Goal: Task Accomplishment & Management: Manage account settings

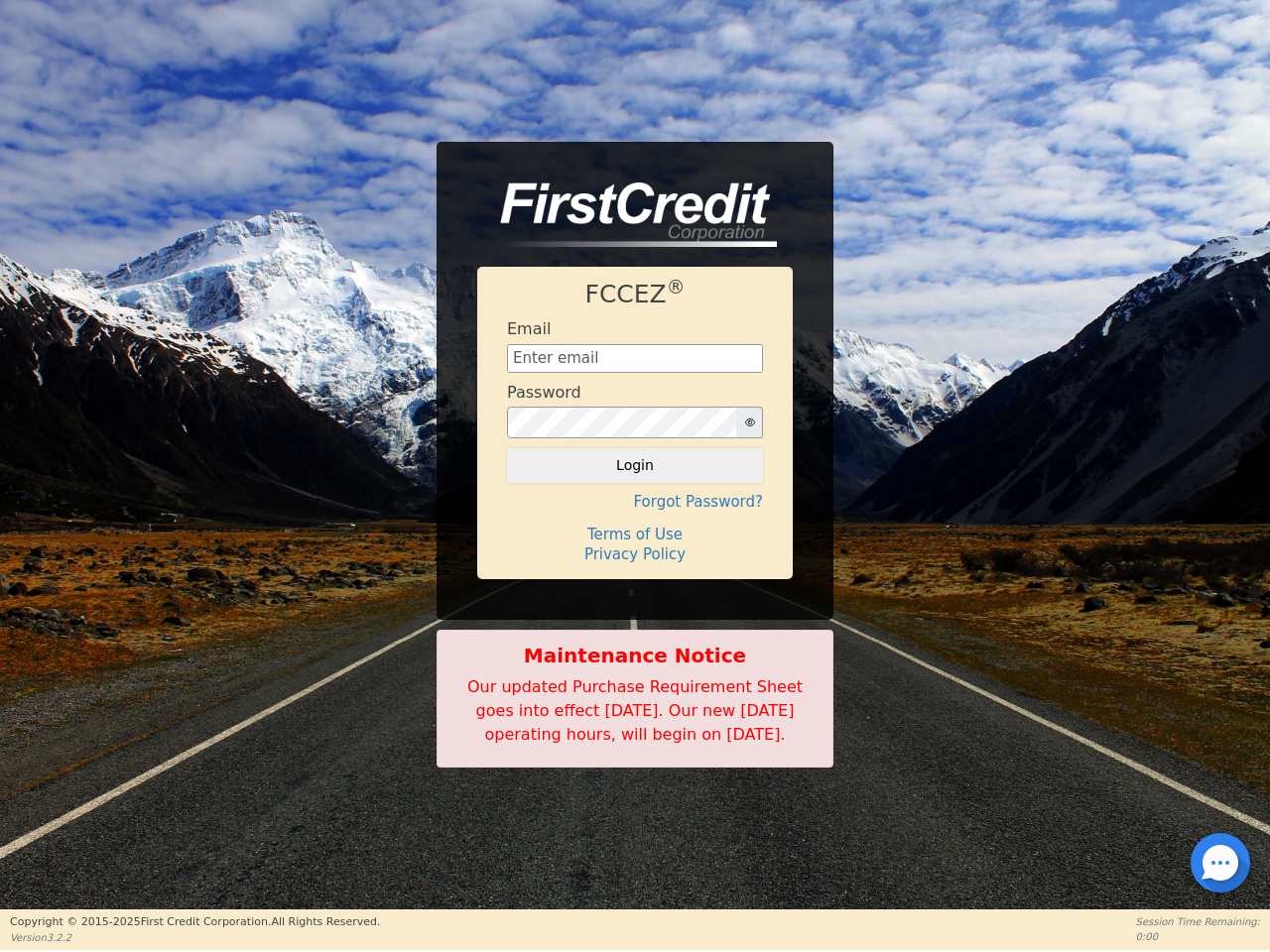
click at [635, 476] on div "FCCEZ ® Email Password Login Forgot Password? Terms of Use Privacy Policy" at bounding box center [635, 423] width 316 height 312
click at [749, 419] on icon "button" at bounding box center [750, 423] width 10 height 8
click at [635, 476] on div "FCCEZ ® Email Password Login Forgot Password? Terms of Use Privacy Policy" at bounding box center [635, 423] width 316 height 312
click at [749, 419] on icon "button" at bounding box center [750, 423] width 10 height 8
